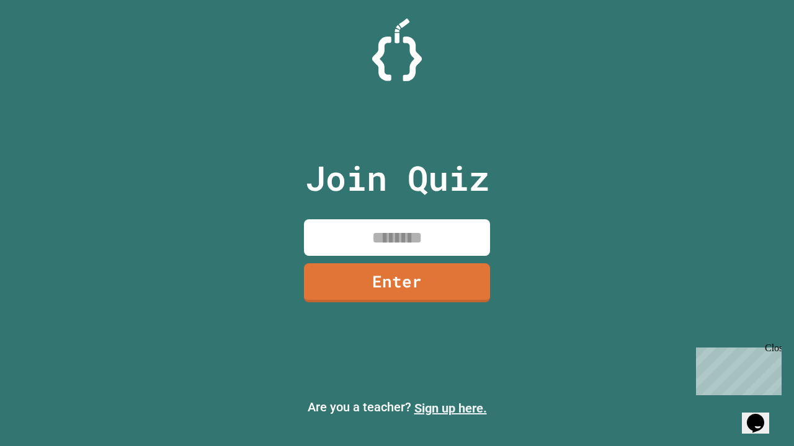
click at [450, 409] on link "Sign up here." at bounding box center [450, 408] width 73 height 15
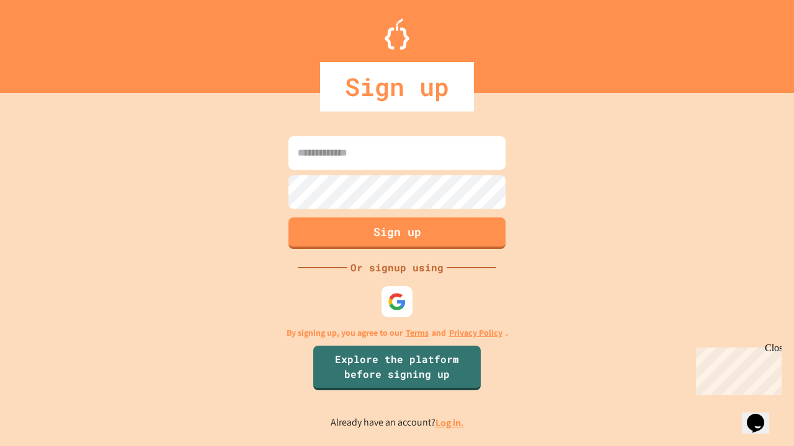
click at [450, 423] on link "Log in." at bounding box center [449, 423] width 29 height 13
